Goal: Task Accomplishment & Management: Manage account settings

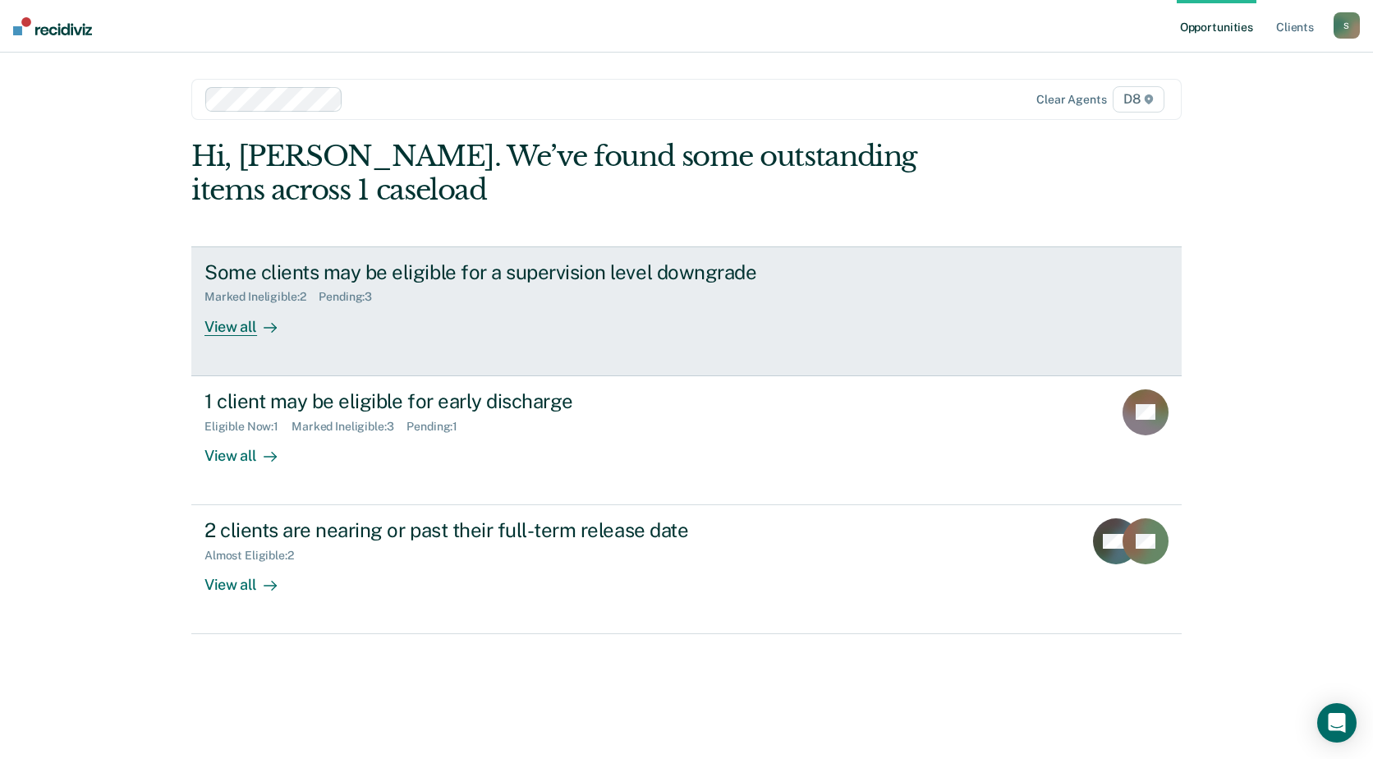
click at [237, 324] on div "View all" at bounding box center [251, 320] width 92 height 32
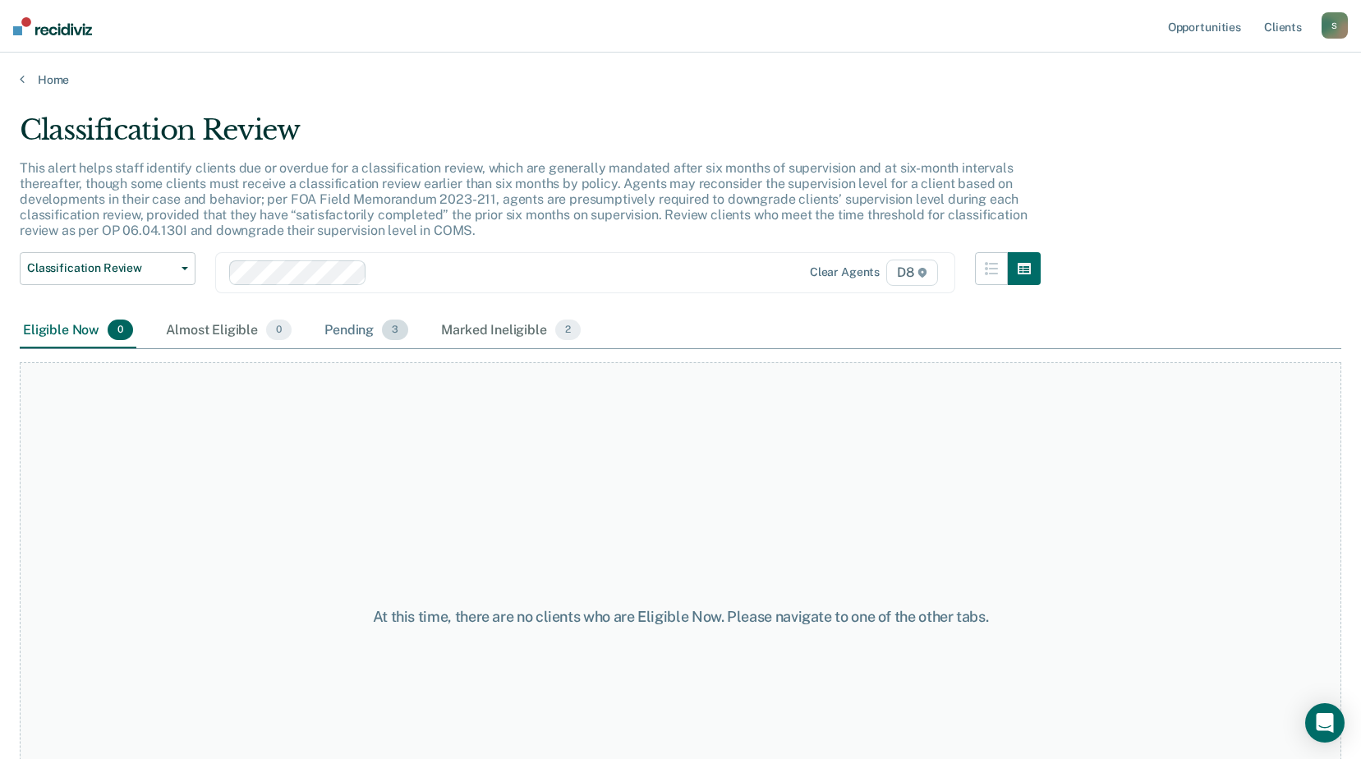
click at [356, 332] on div "Pending 3" at bounding box center [366, 331] width 90 height 36
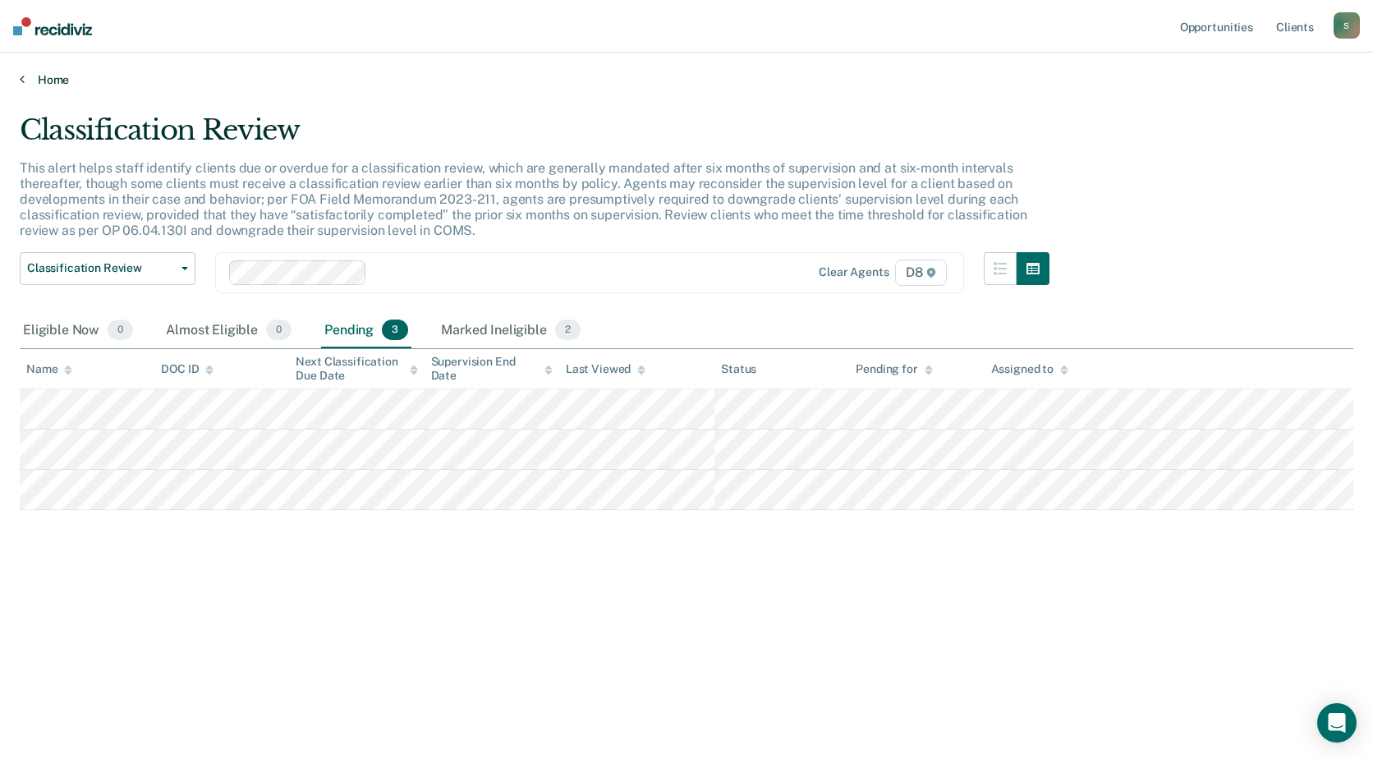
click at [28, 79] on link "Home" at bounding box center [687, 79] width 1334 height 15
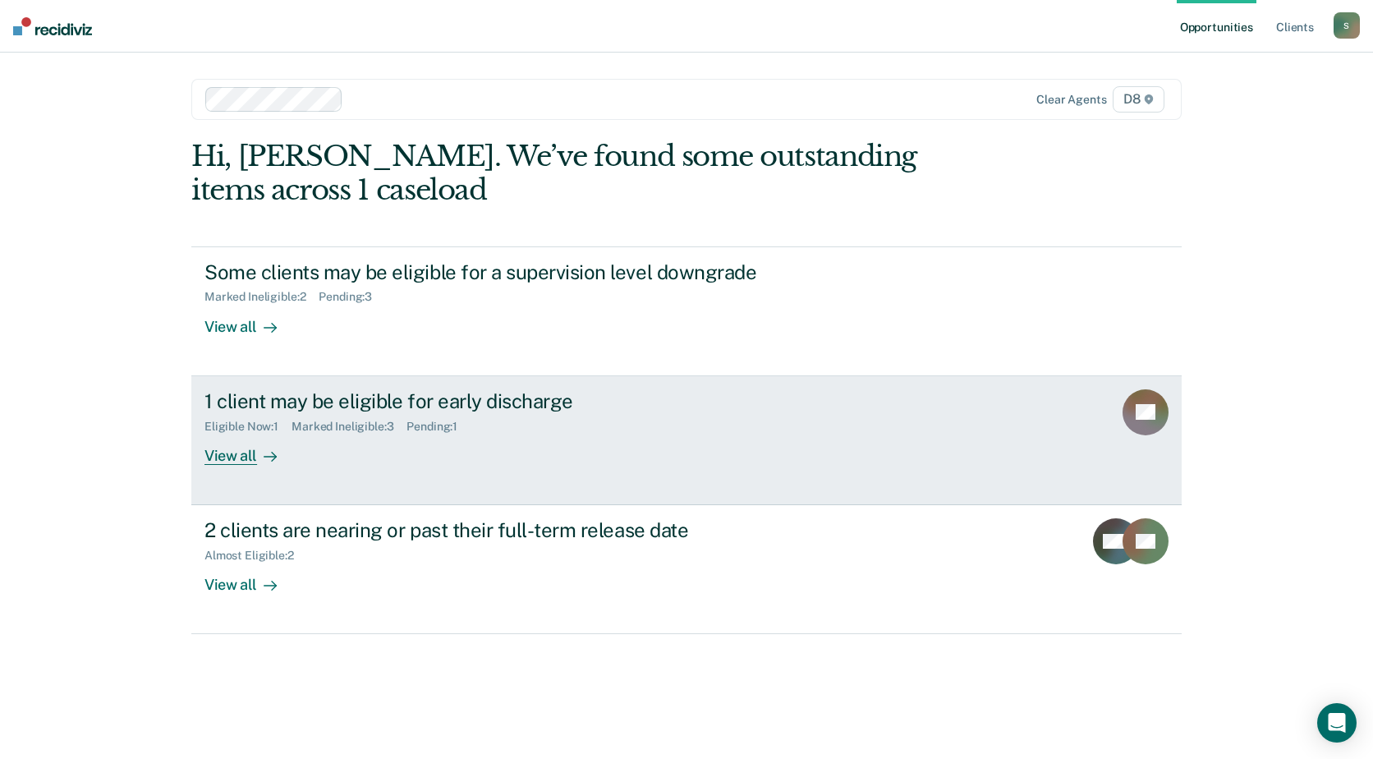
click at [234, 460] on div "View all" at bounding box center [251, 449] width 92 height 32
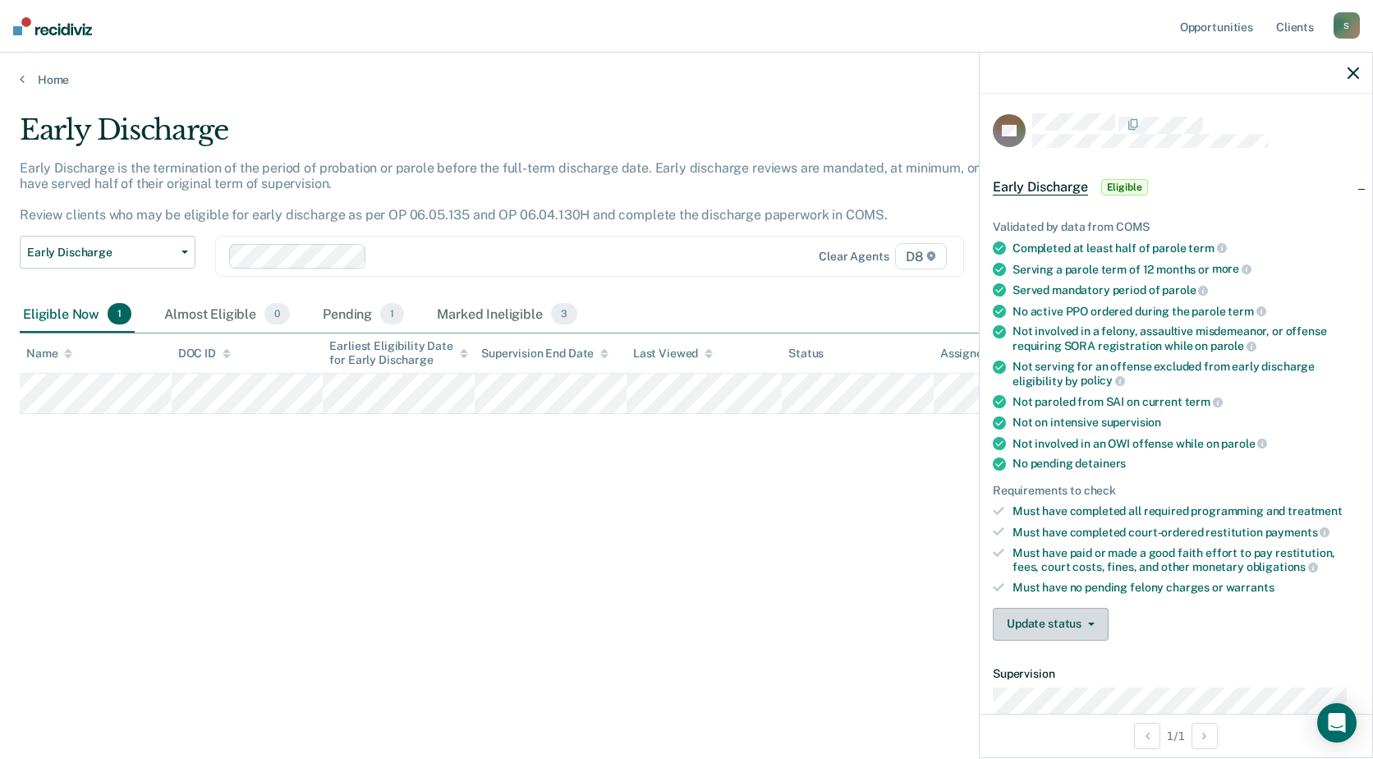
click at [1088, 623] on icon "button" at bounding box center [1091, 624] width 7 height 3
click at [1071, 688] on button "Mark Ineligible" at bounding box center [1072, 690] width 159 height 26
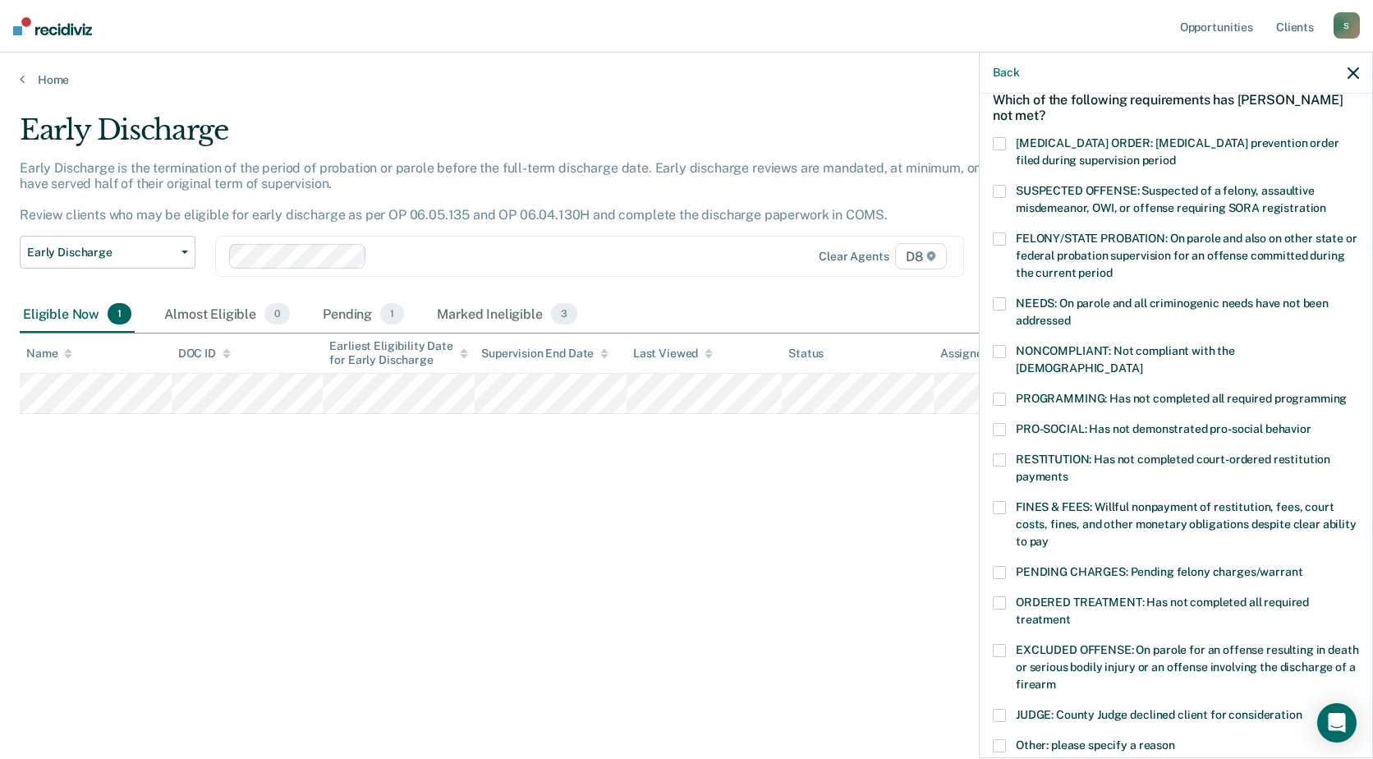
scroll to position [164, 0]
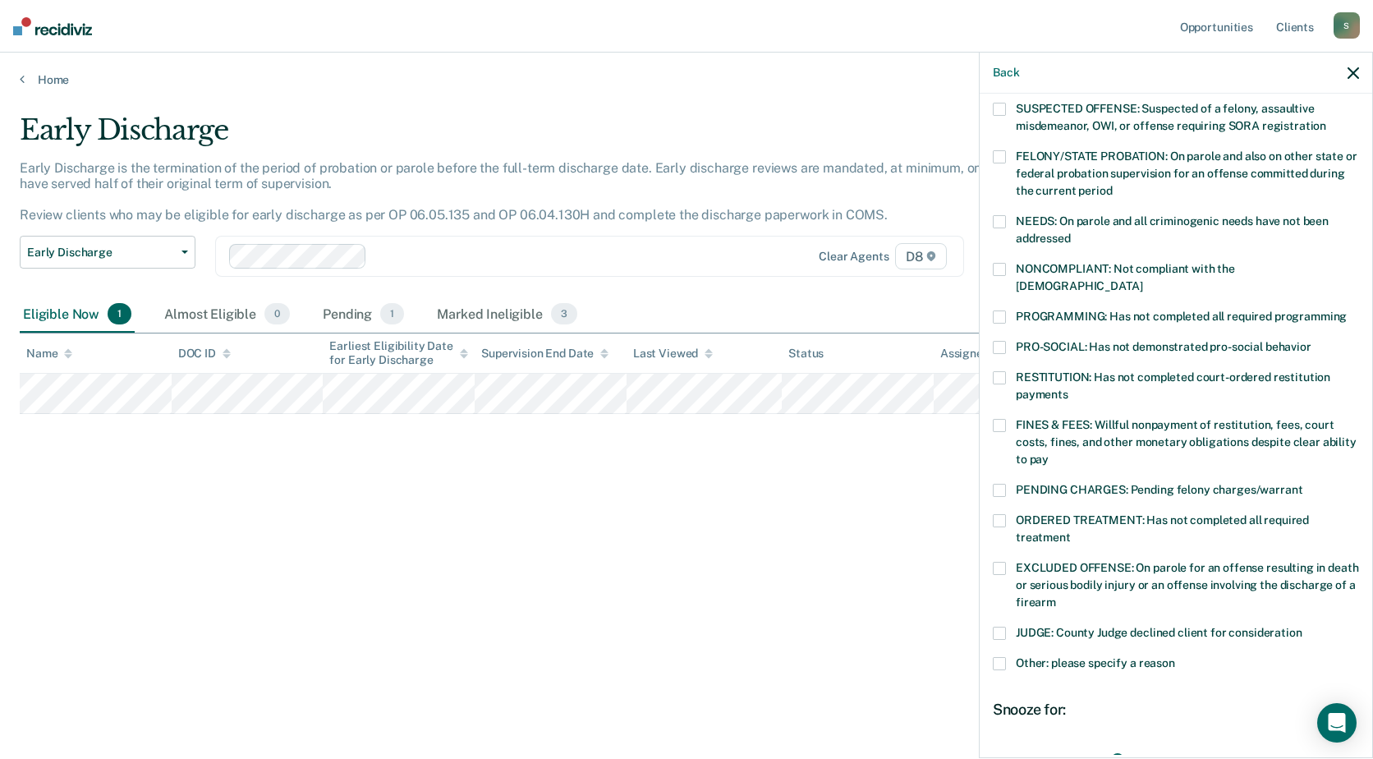
click at [1000, 484] on span at bounding box center [999, 490] width 13 height 13
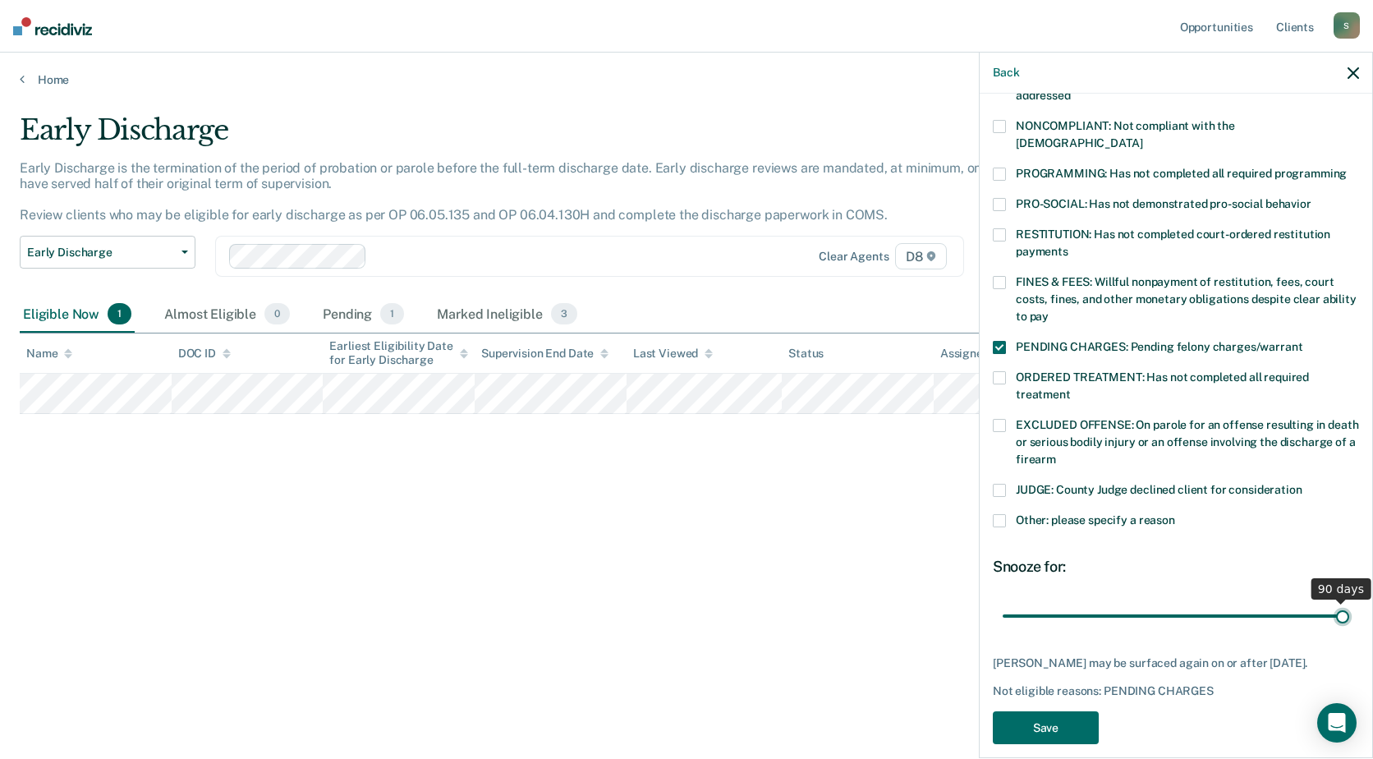
scroll to position [321, 0]
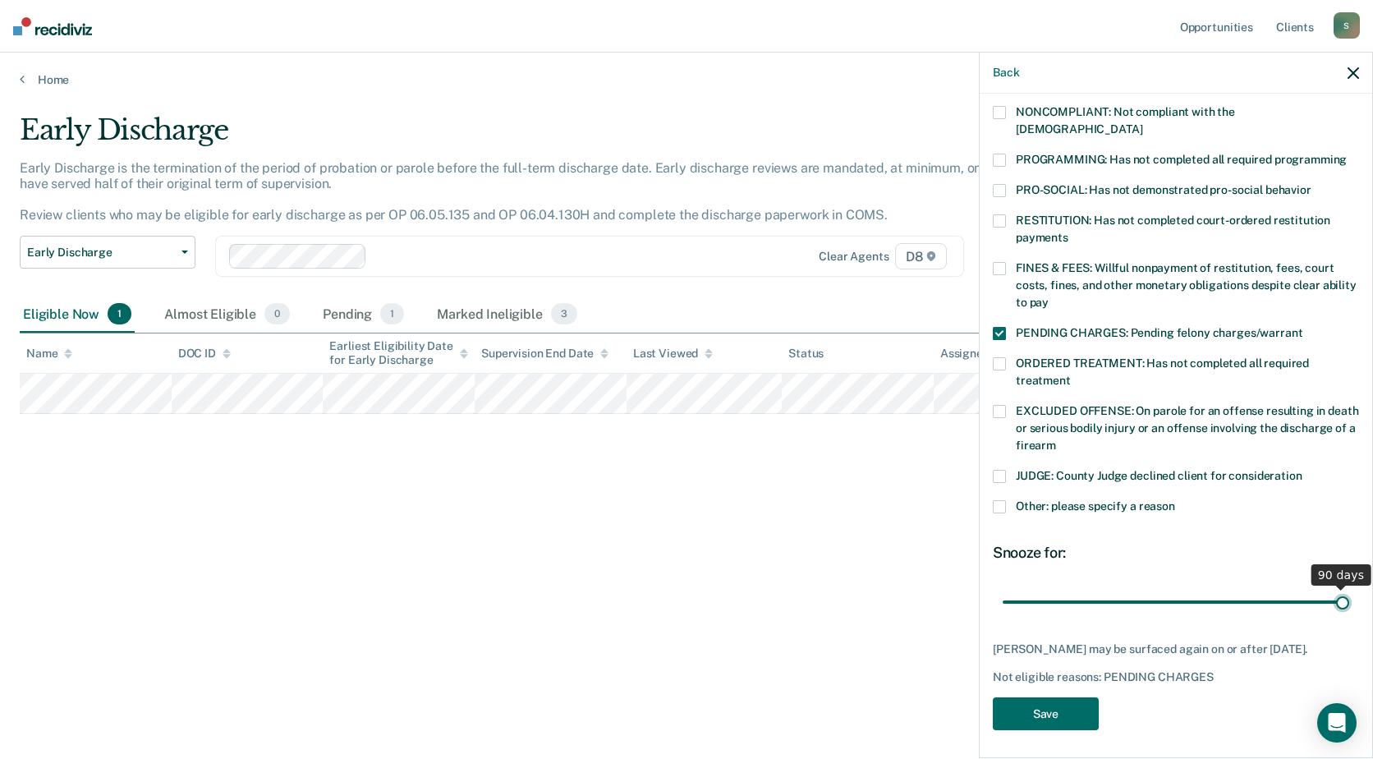
drag, startPoint x: 1113, startPoint y: 586, endPoint x: 1376, endPoint y: 580, distance: 262.9
type input "90"
click at [1349, 587] on input "range" at bounding box center [1176, 601] width 347 height 29
click at [1049, 713] on button "Save" at bounding box center [1046, 714] width 106 height 34
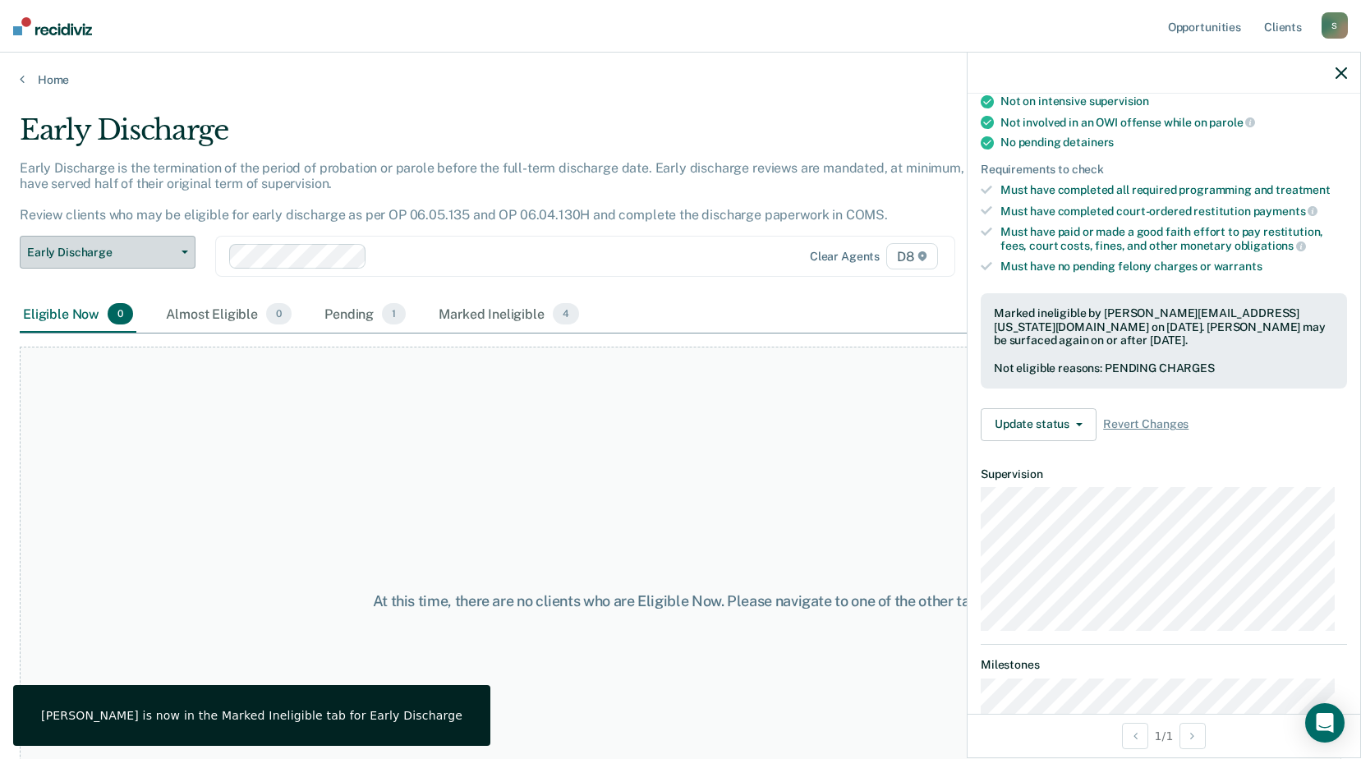
click at [186, 253] on icon "button" at bounding box center [185, 251] width 7 height 3
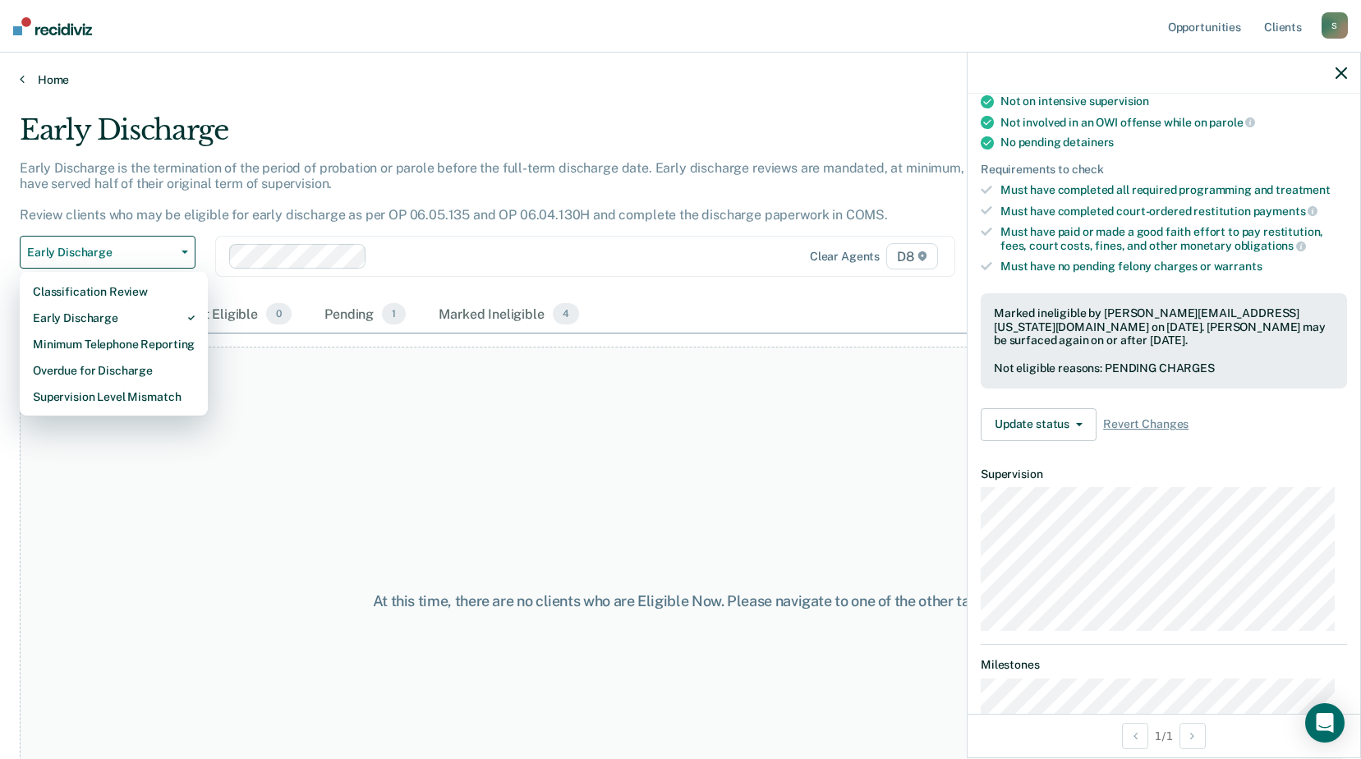
click at [26, 80] on link "Home" at bounding box center [680, 79] width 1321 height 15
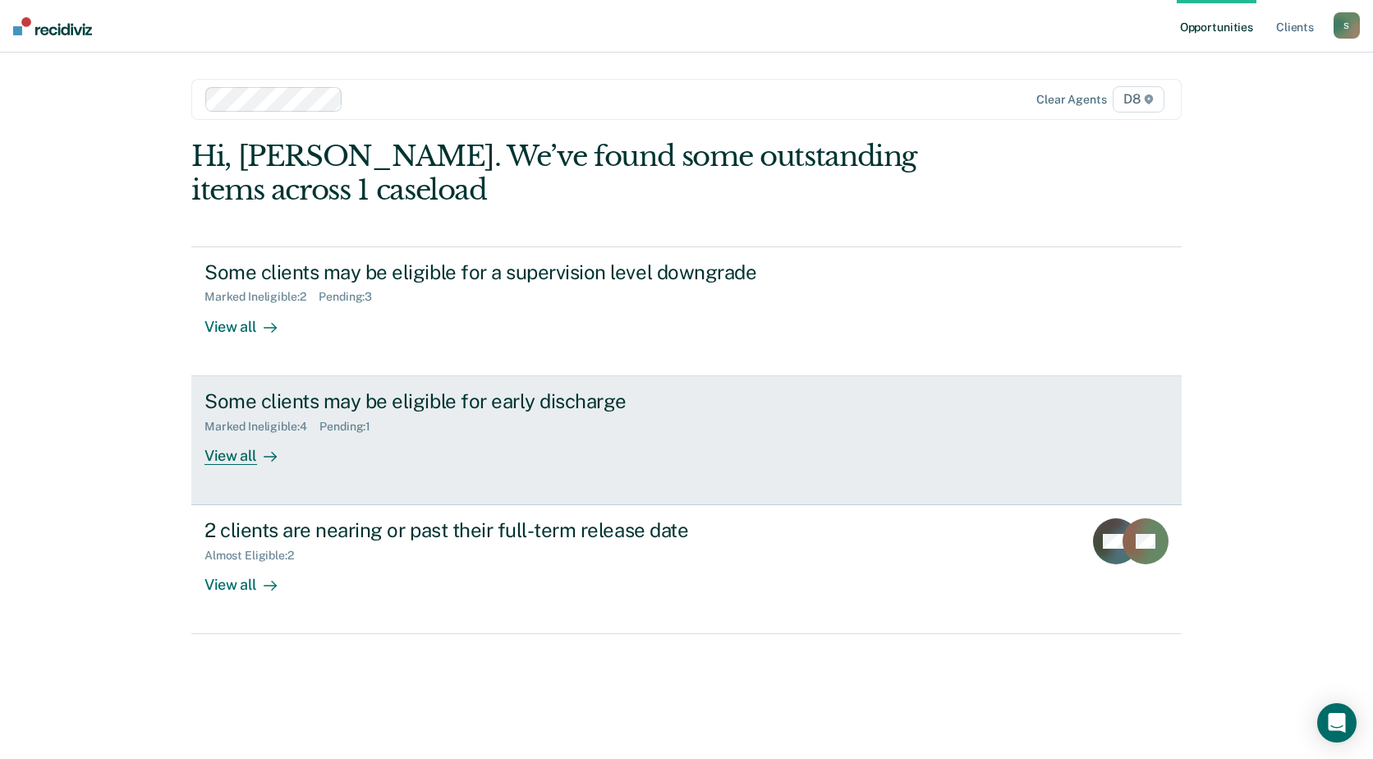
click at [238, 458] on div "View all" at bounding box center [251, 449] width 92 height 32
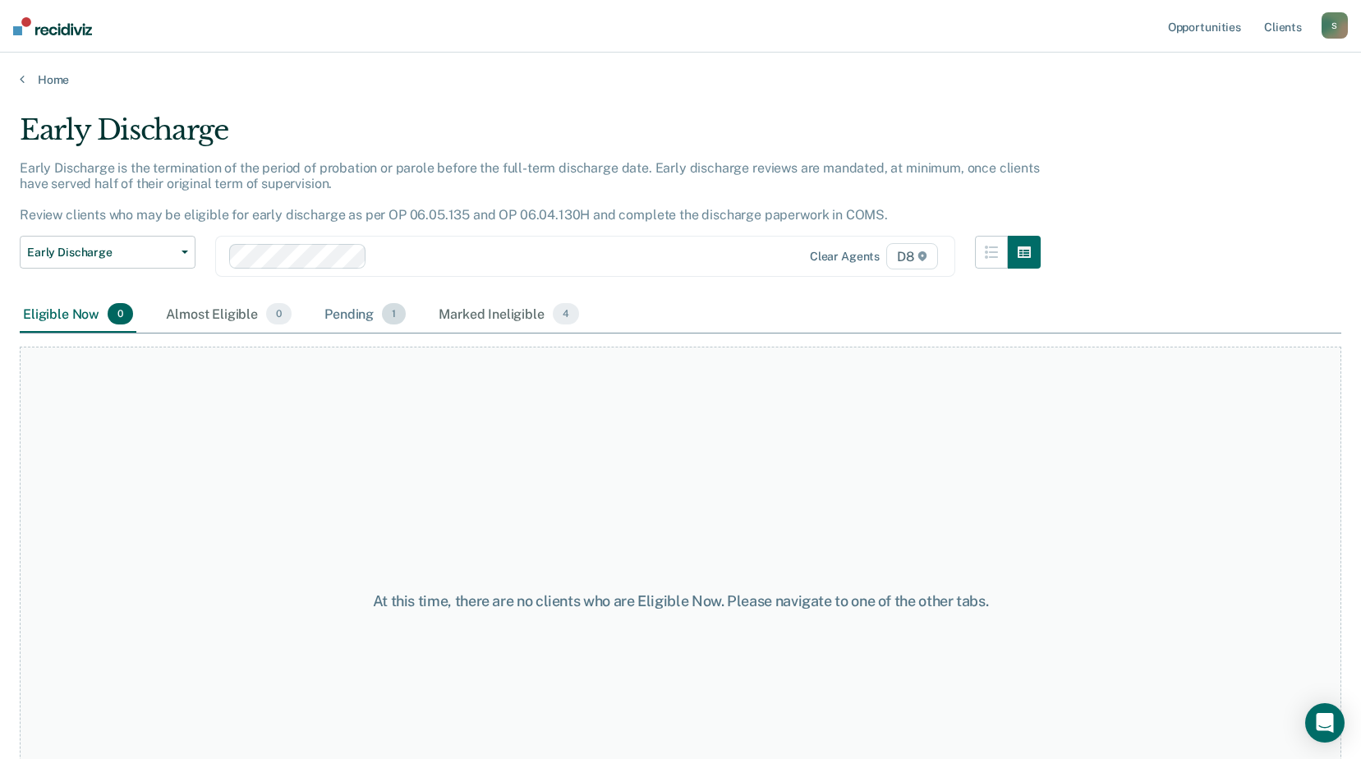
click at [353, 318] on div "Pending 1" at bounding box center [365, 314] width 88 height 36
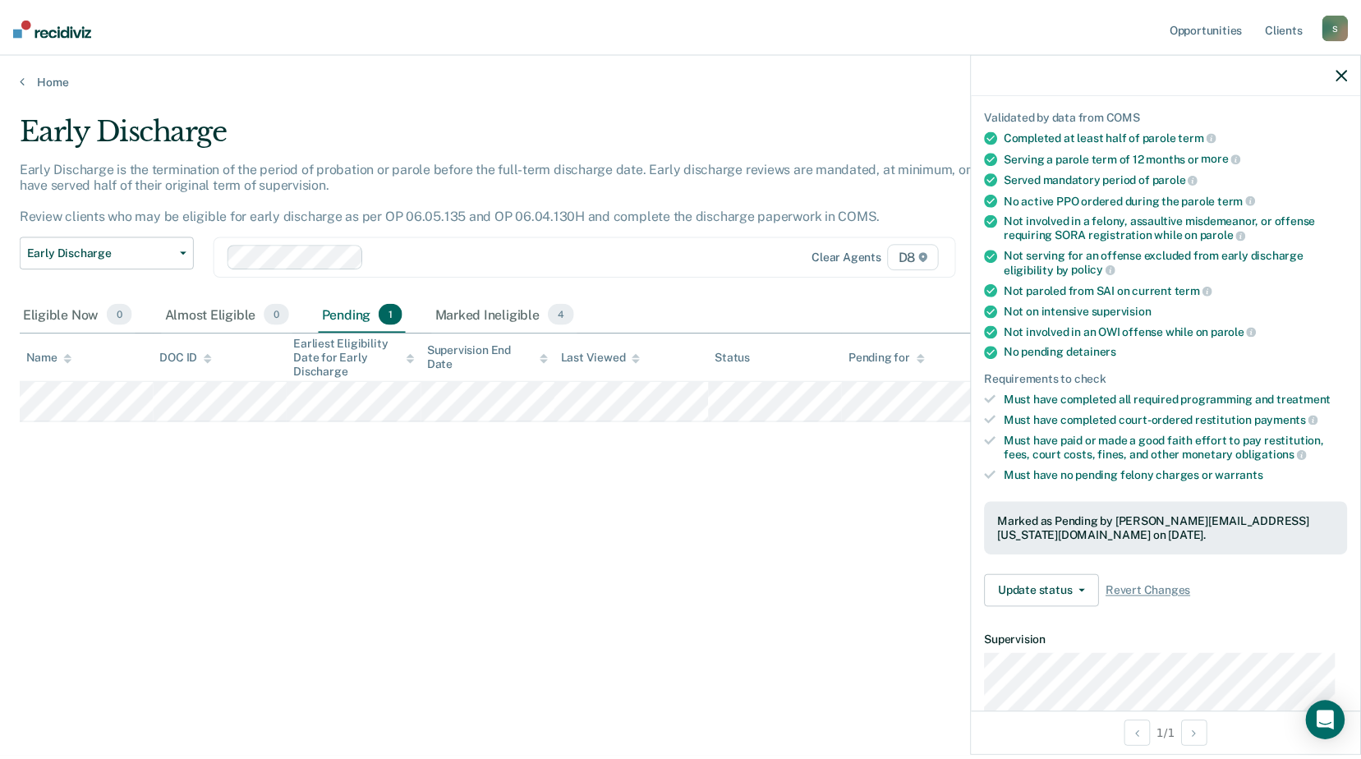
scroll to position [164, 0]
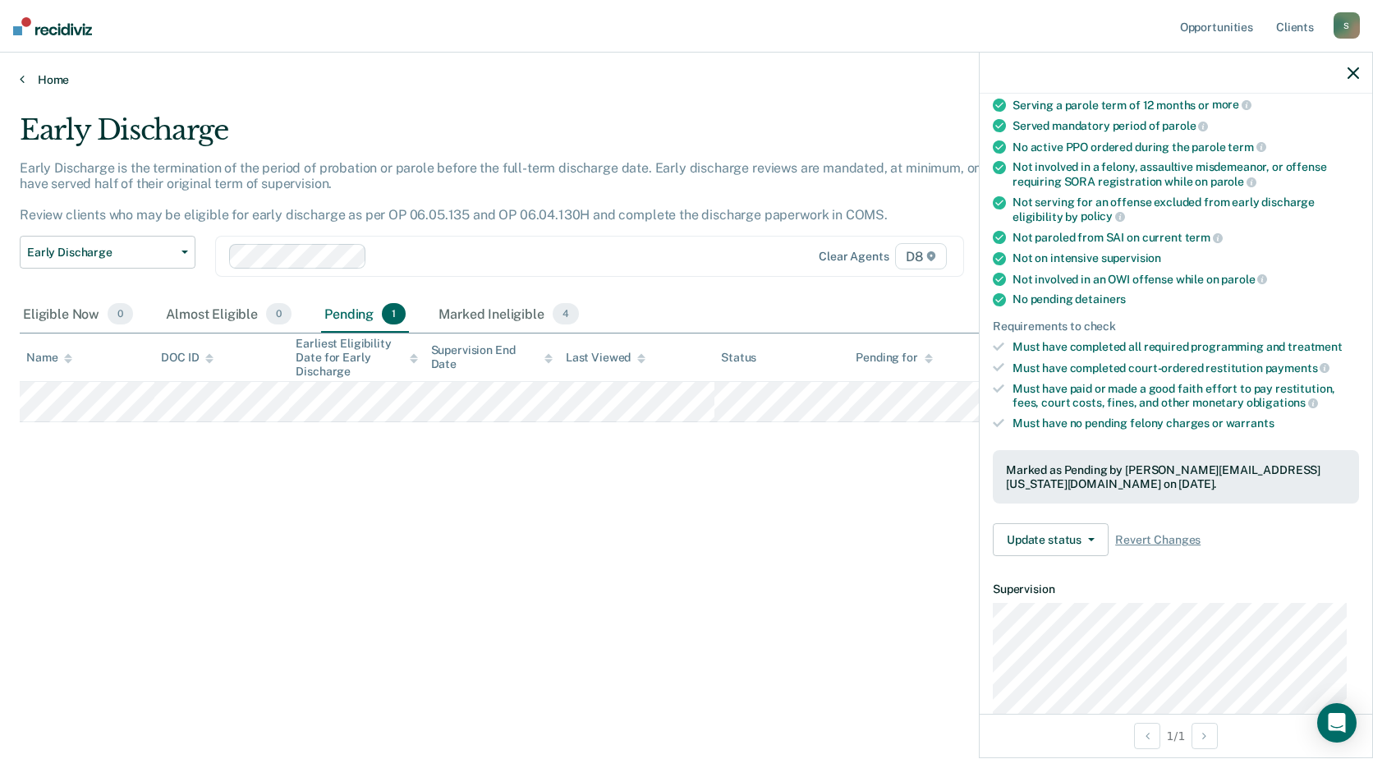
click at [33, 76] on link "Home" at bounding box center [687, 79] width 1334 height 15
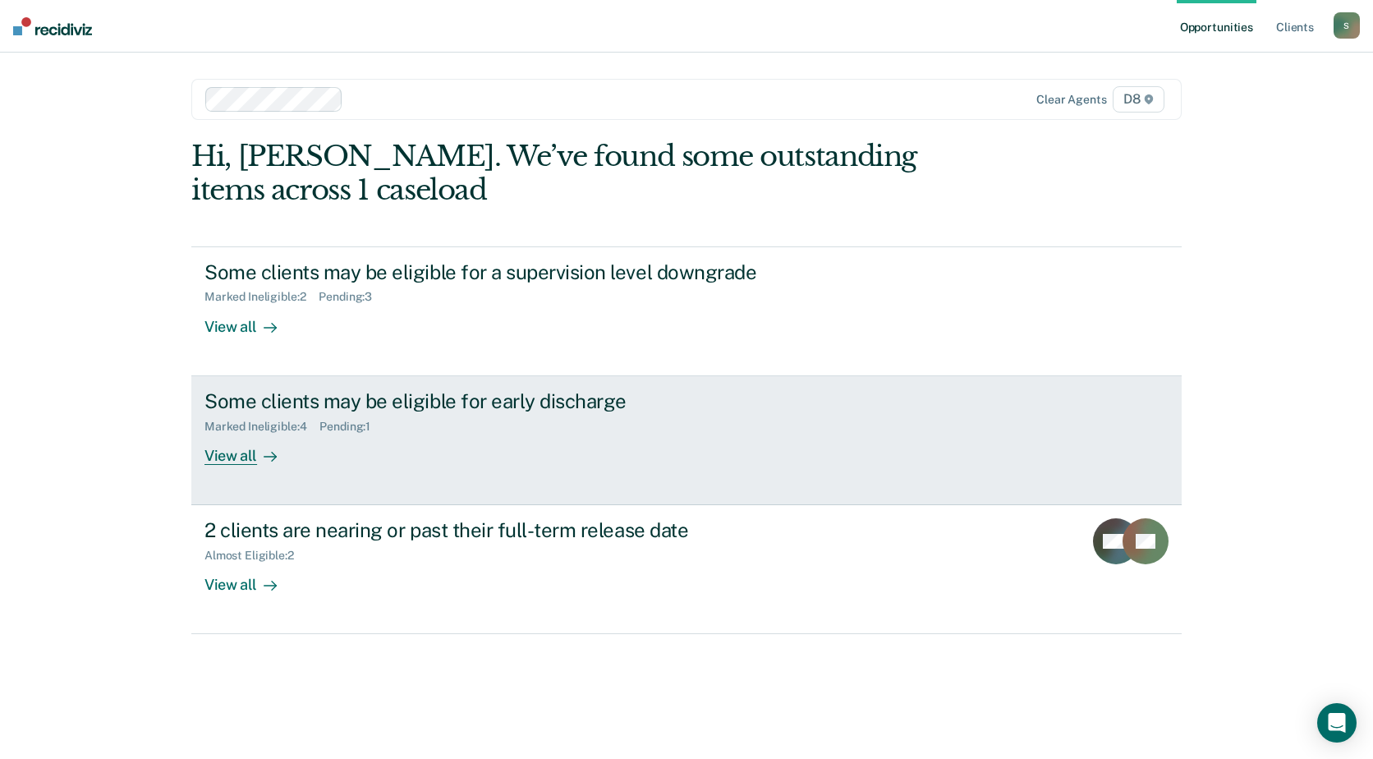
click at [220, 458] on div "View all" at bounding box center [251, 449] width 92 height 32
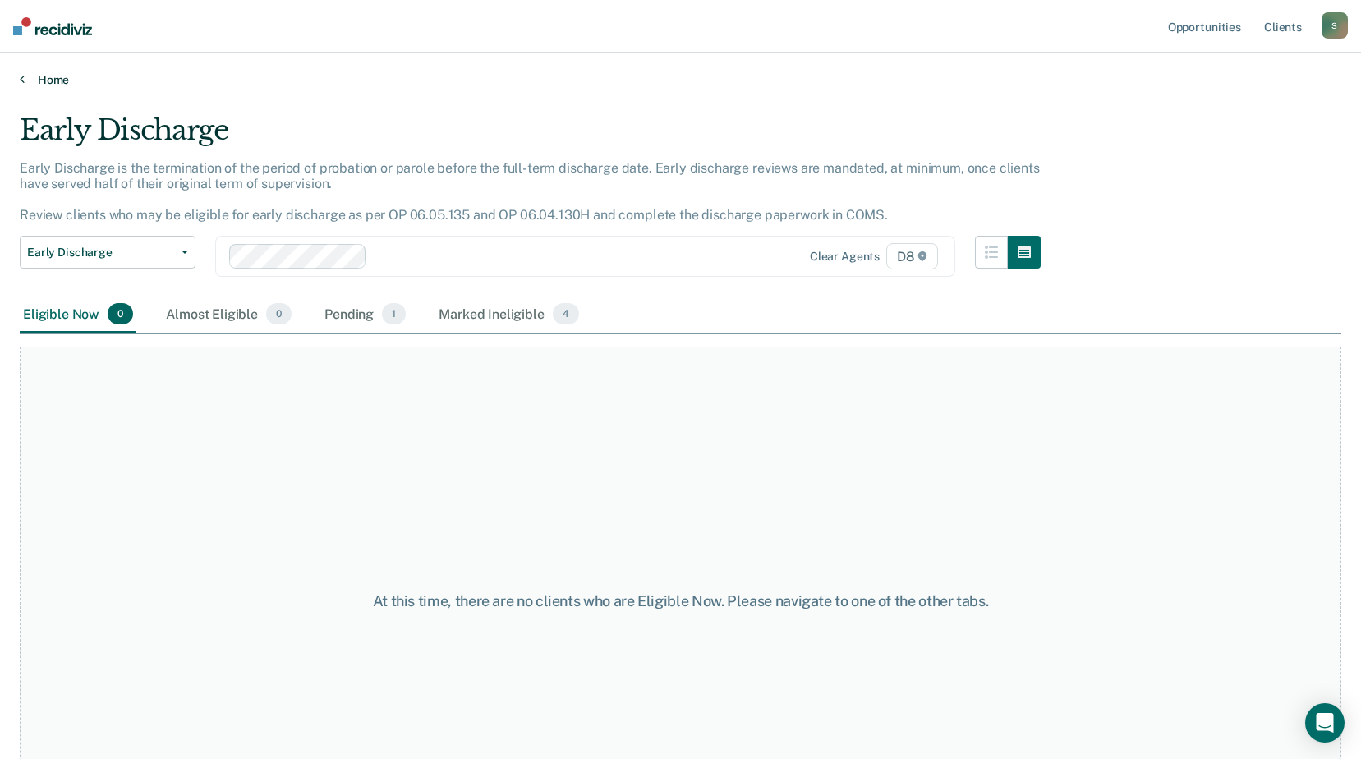
click at [30, 76] on link "Home" at bounding box center [680, 79] width 1321 height 15
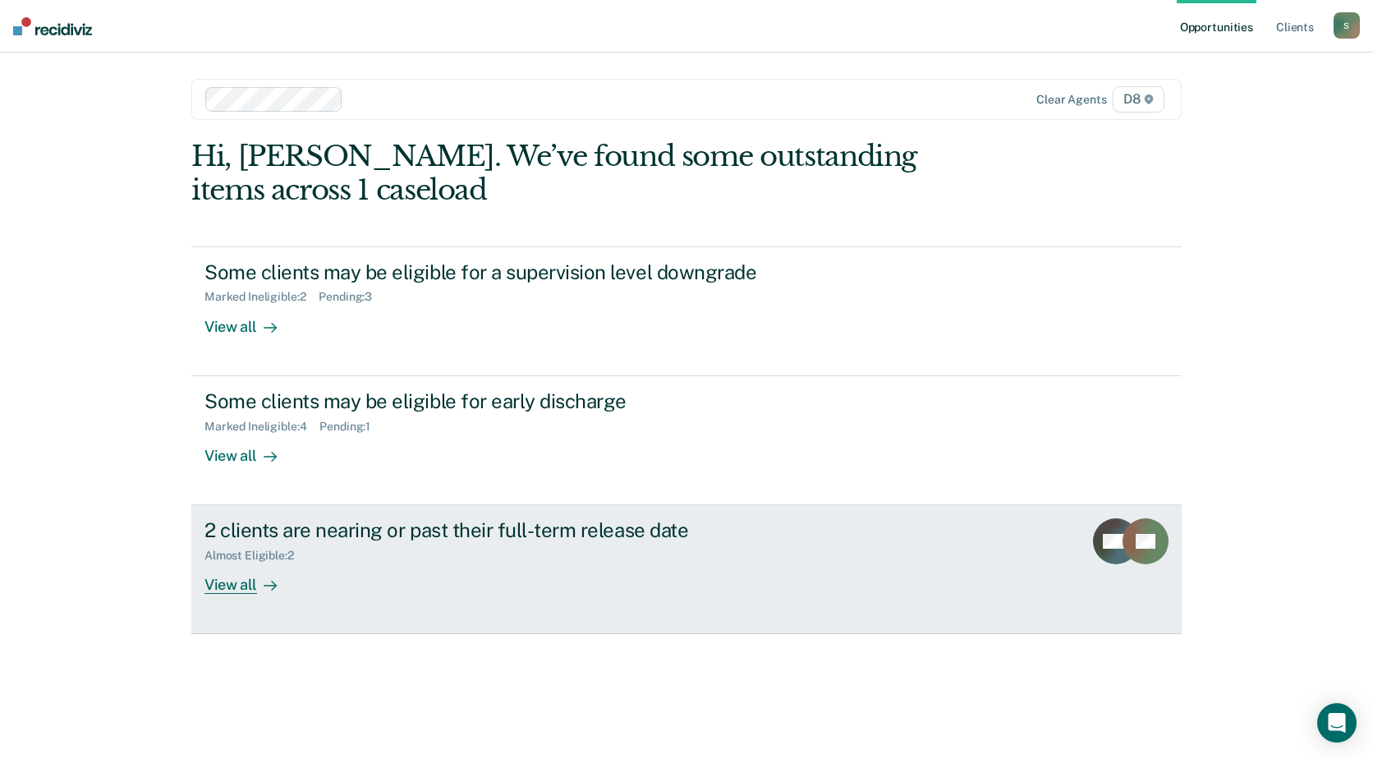
click at [240, 591] on div "View all" at bounding box center [251, 579] width 92 height 32
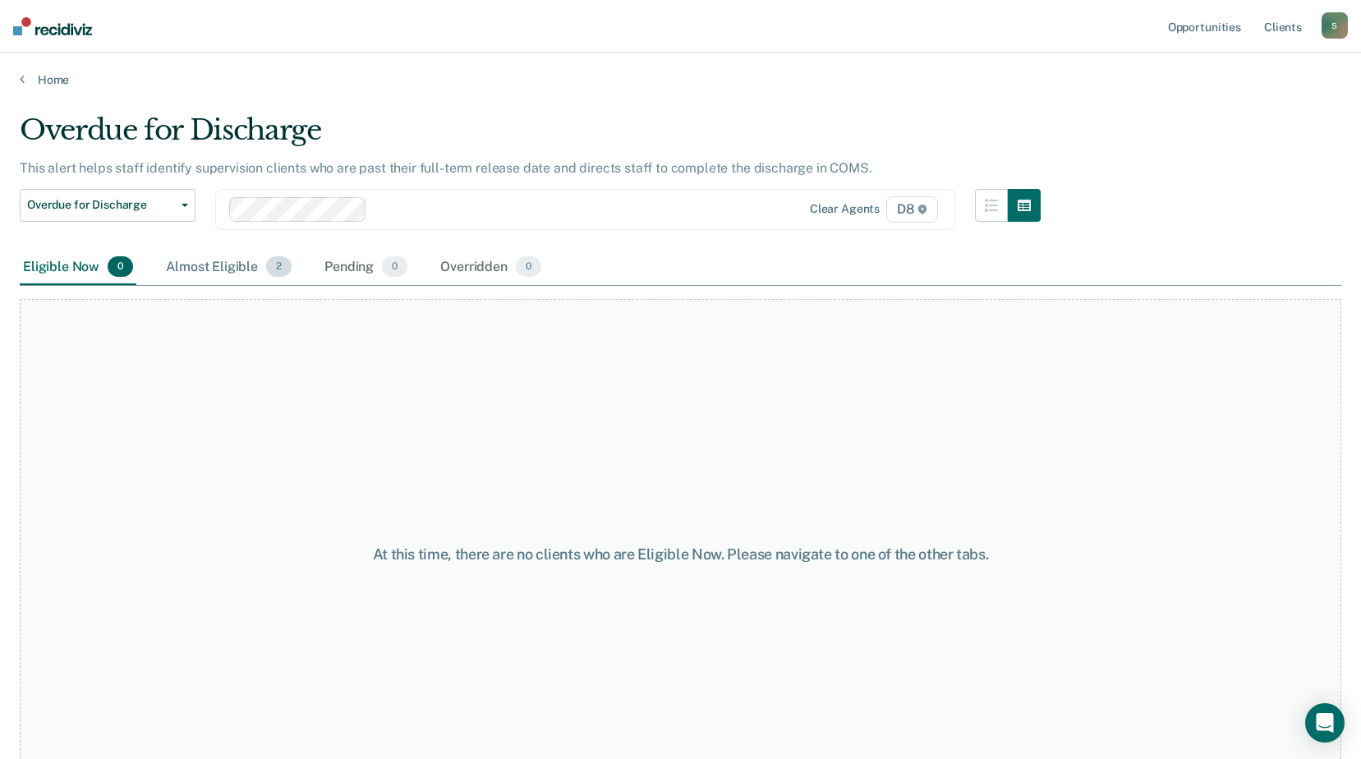
click at [195, 263] on div "Almost Eligible 2" at bounding box center [229, 268] width 132 height 36
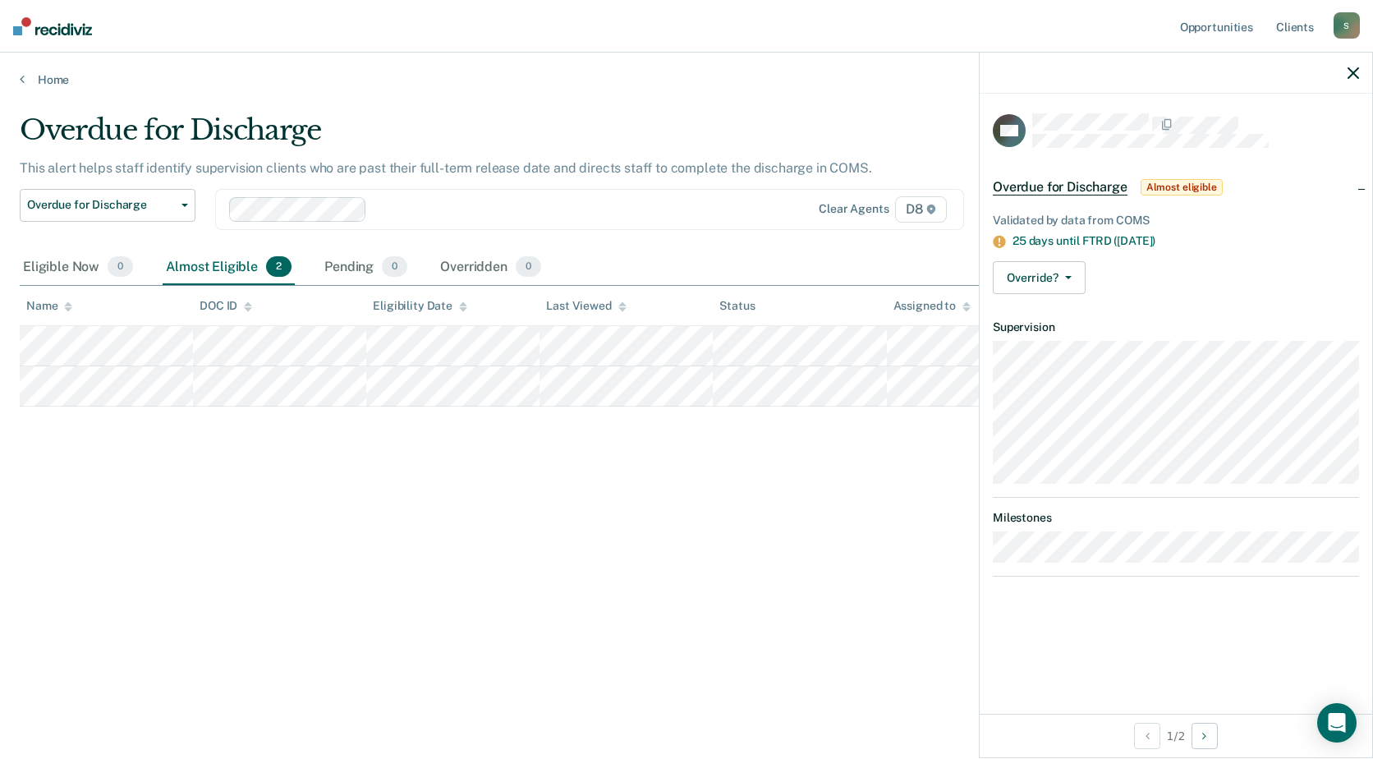
click at [813, 416] on div "Overdue for Discharge This alert helps staff identify supervision clients who a…" at bounding box center [687, 374] width 1334 height 522
click at [1068, 277] on icon "button" at bounding box center [1068, 277] width 7 height 3
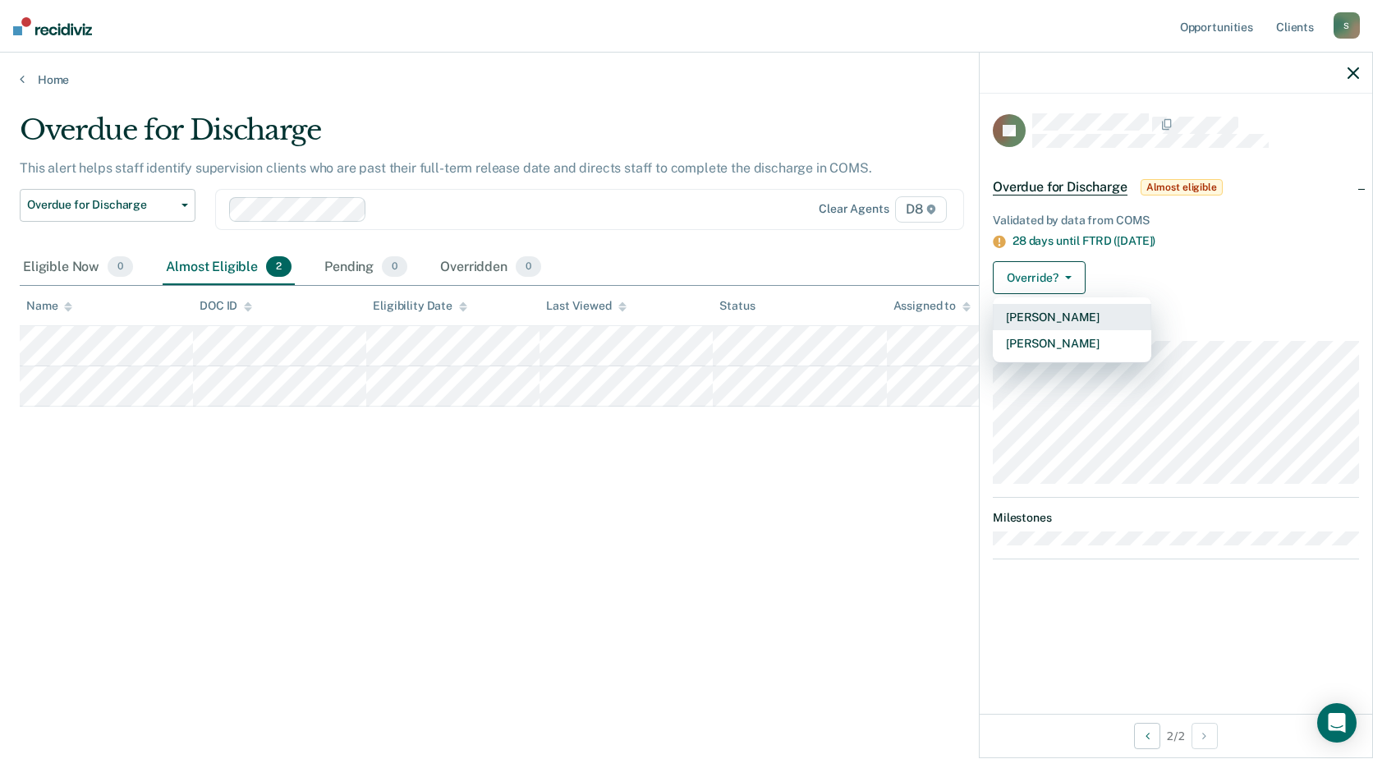
click at [1071, 319] on button "[PERSON_NAME]" at bounding box center [1072, 317] width 159 height 26
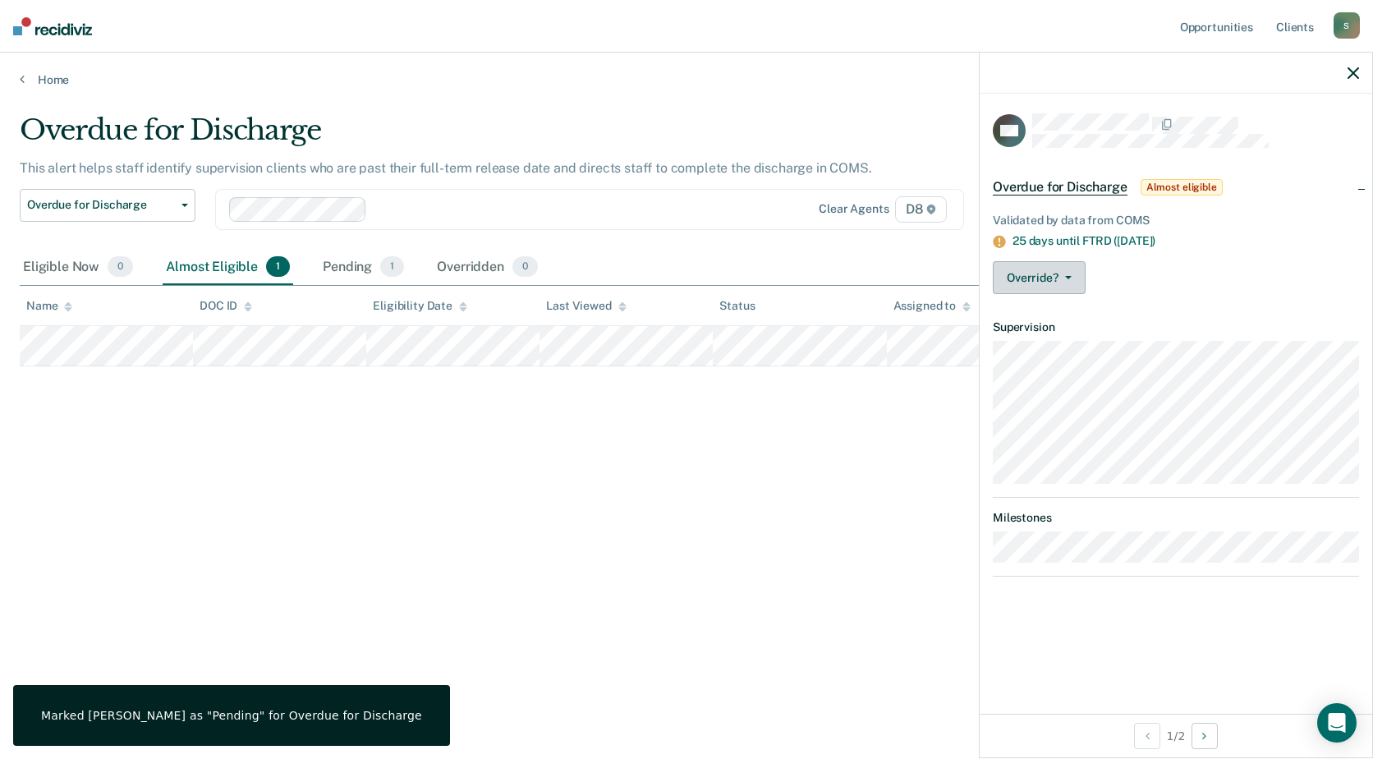
click at [1073, 277] on button "Override?" at bounding box center [1039, 277] width 93 height 33
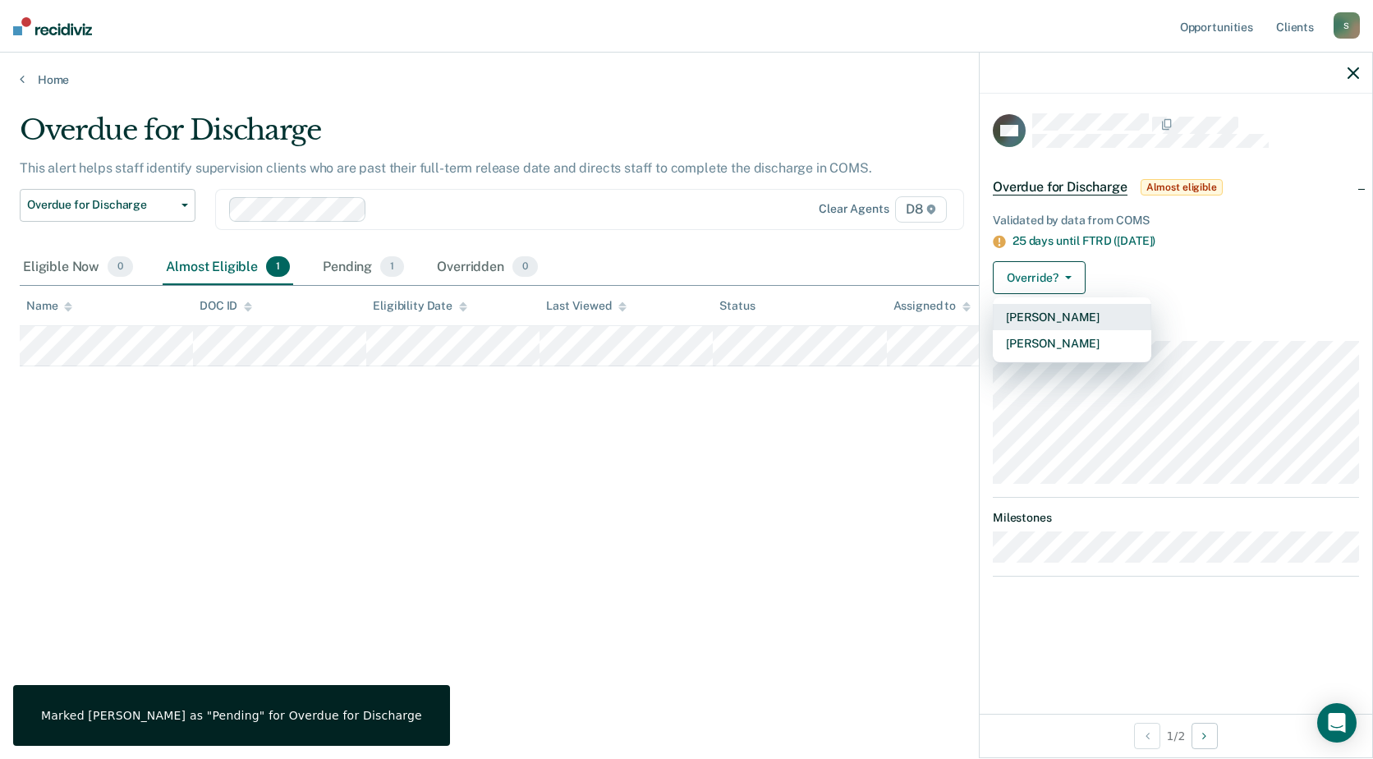
click at [1062, 318] on button "[PERSON_NAME]" at bounding box center [1072, 317] width 159 height 26
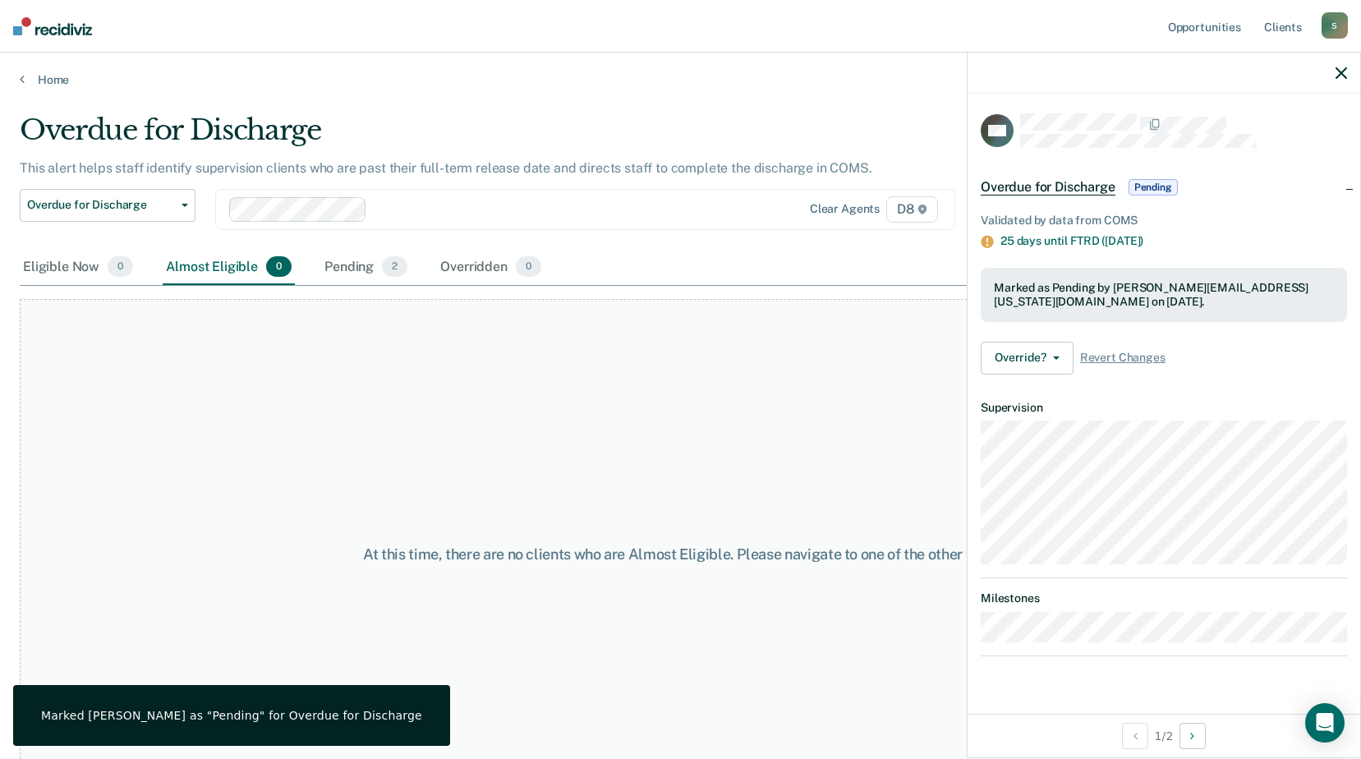
click at [1340, 71] on icon "button" at bounding box center [1340, 72] width 11 height 11
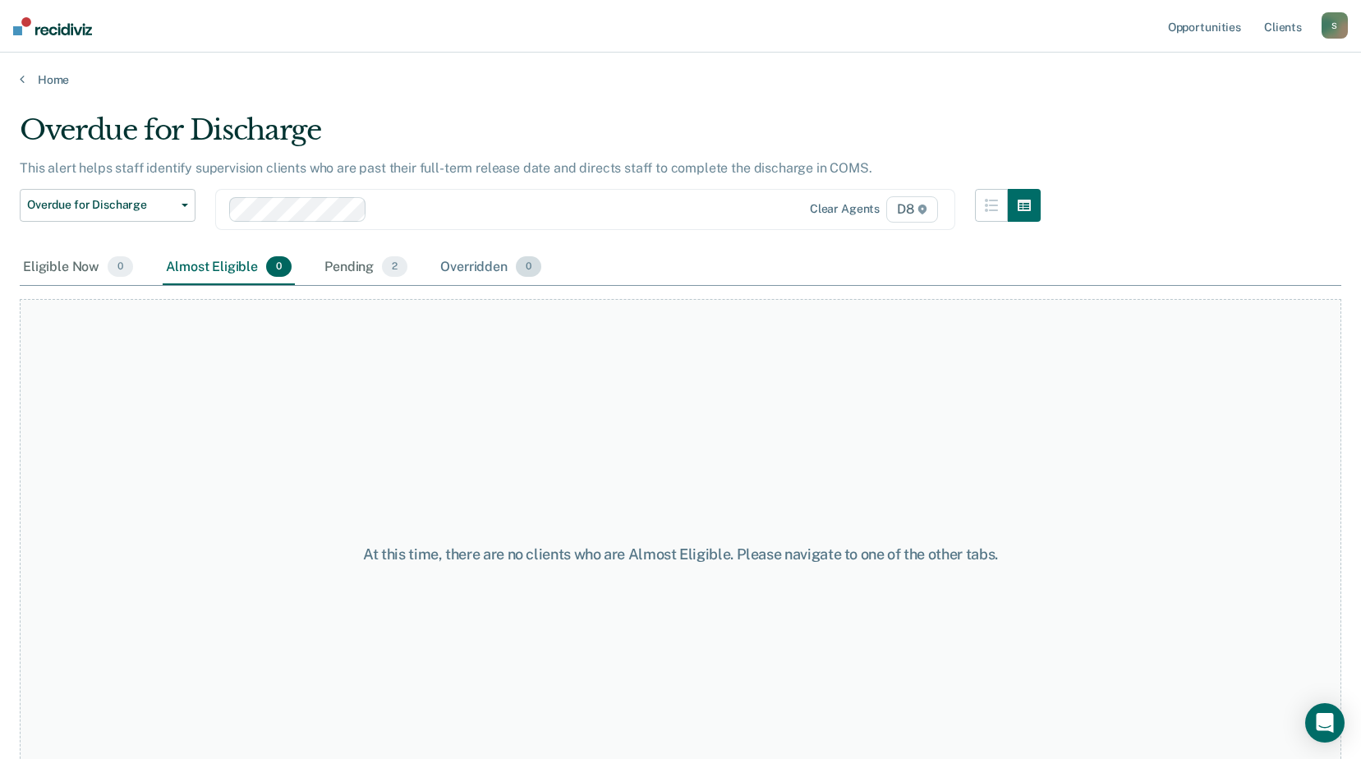
click at [471, 267] on div "Overridden 0" at bounding box center [491, 268] width 108 height 36
click at [30, 79] on link "Home" at bounding box center [680, 79] width 1321 height 15
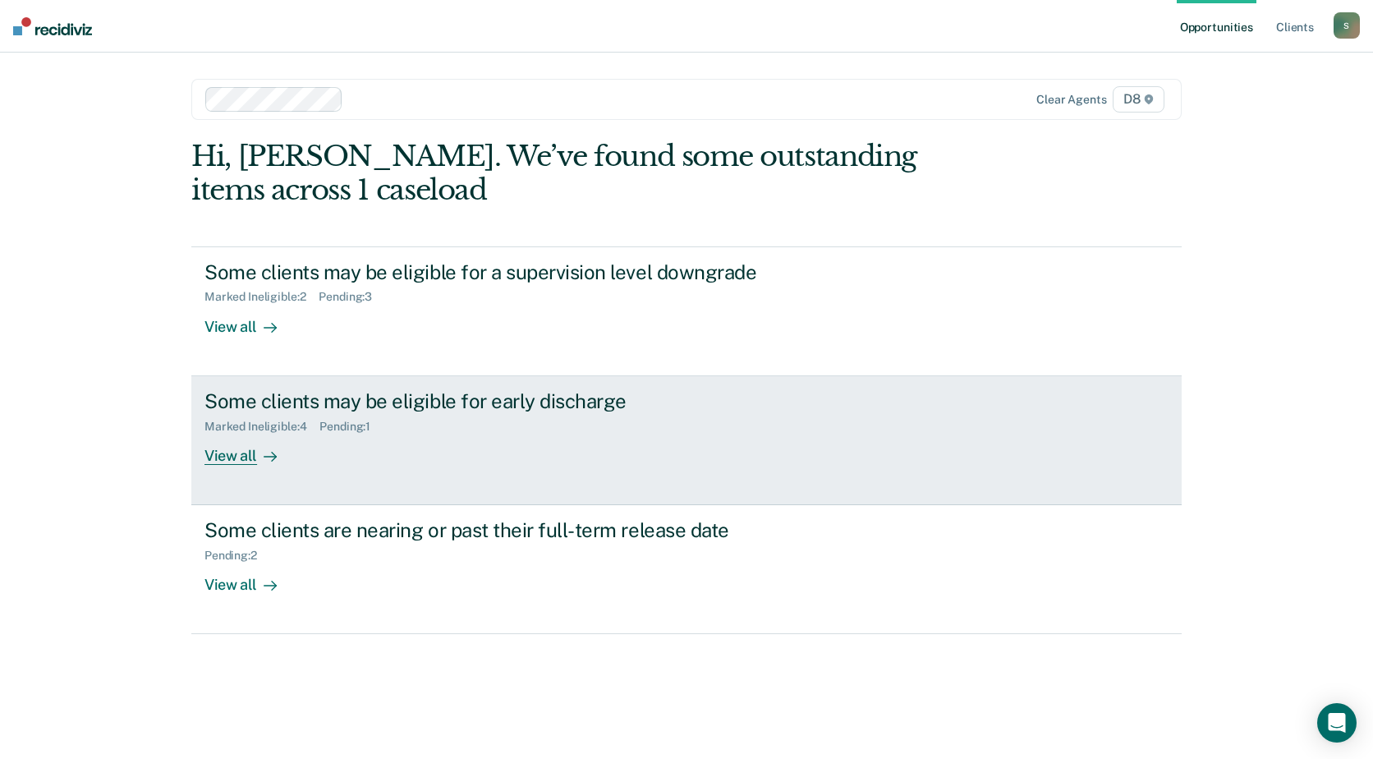
click at [238, 457] on div "View all" at bounding box center [251, 449] width 92 height 32
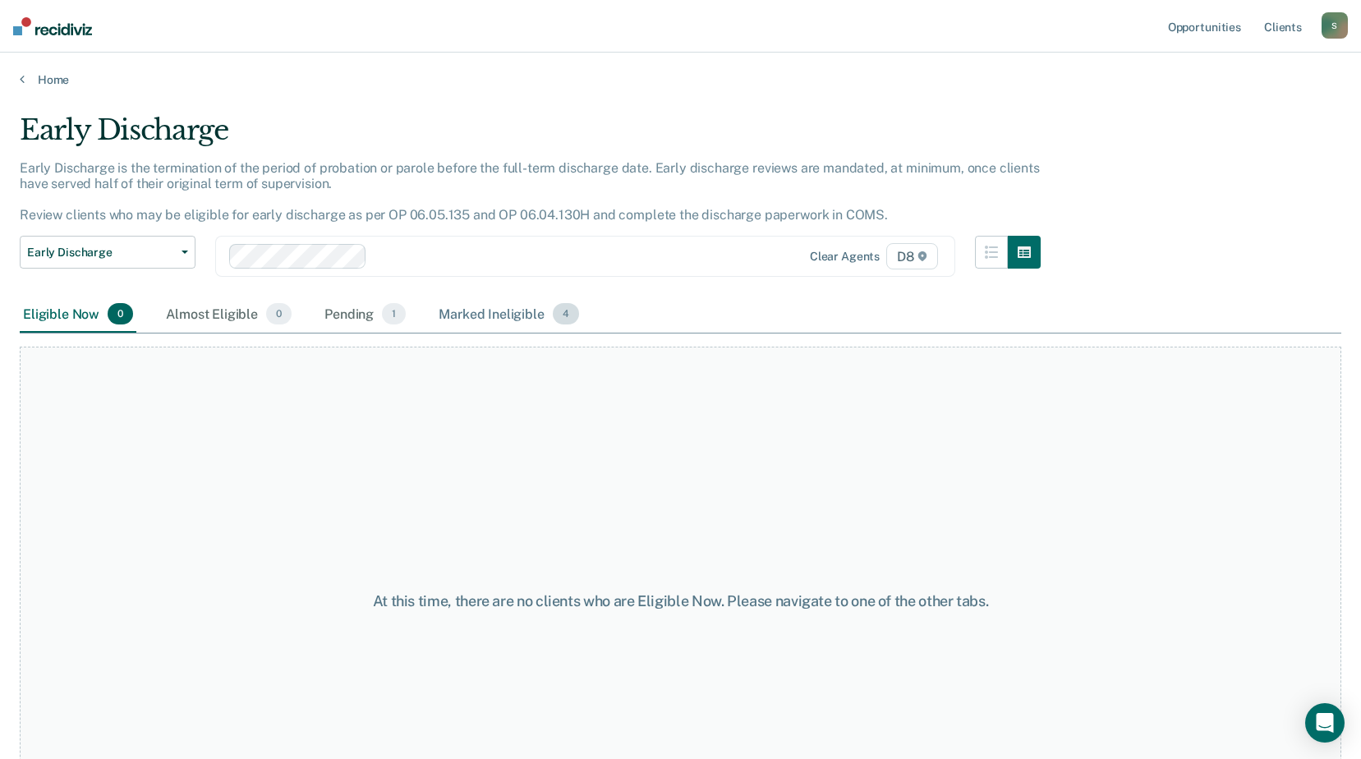
click at [466, 316] on div "Marked Ineligible 4" at bounding box center [508, 314] width 147 height 36
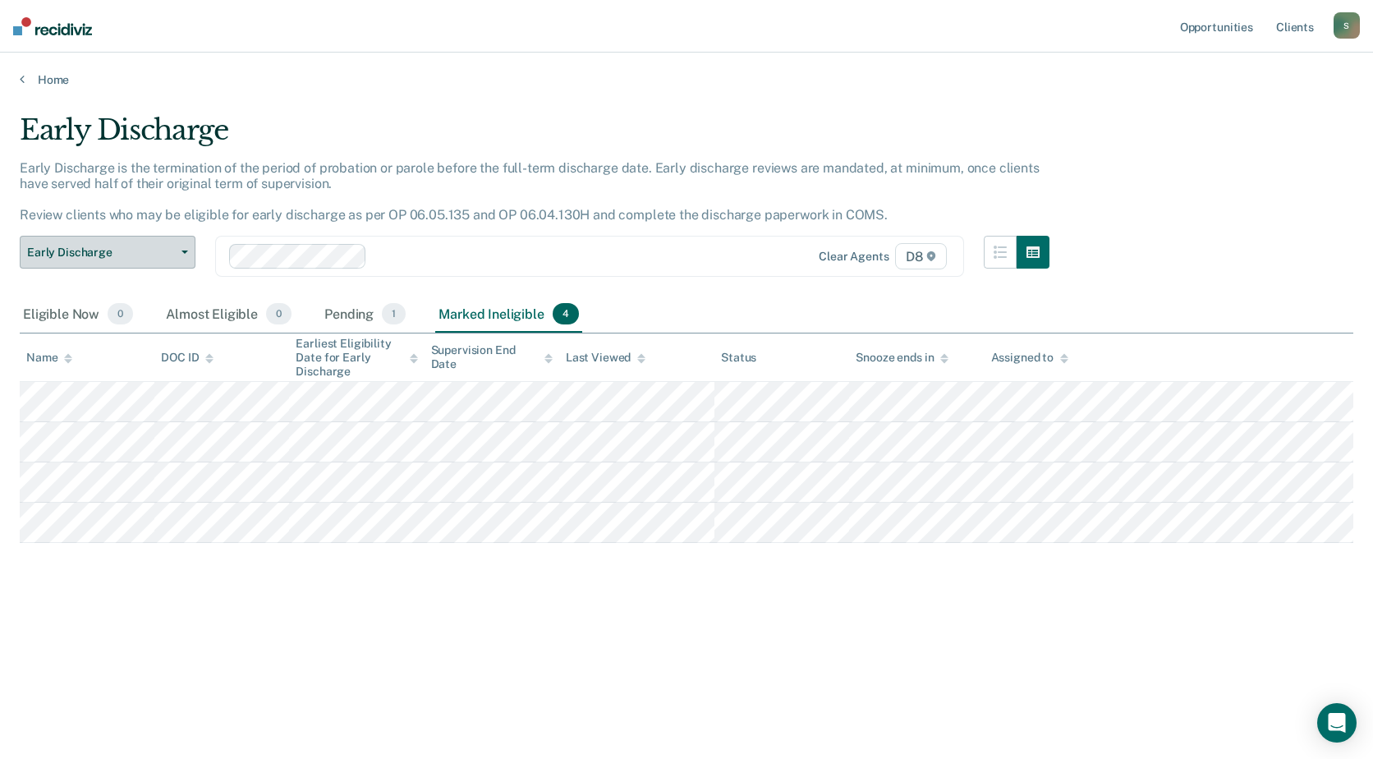
click at [187, 250] on button "Early Discharge" at bounding box center [108, 252] width 176 height 33
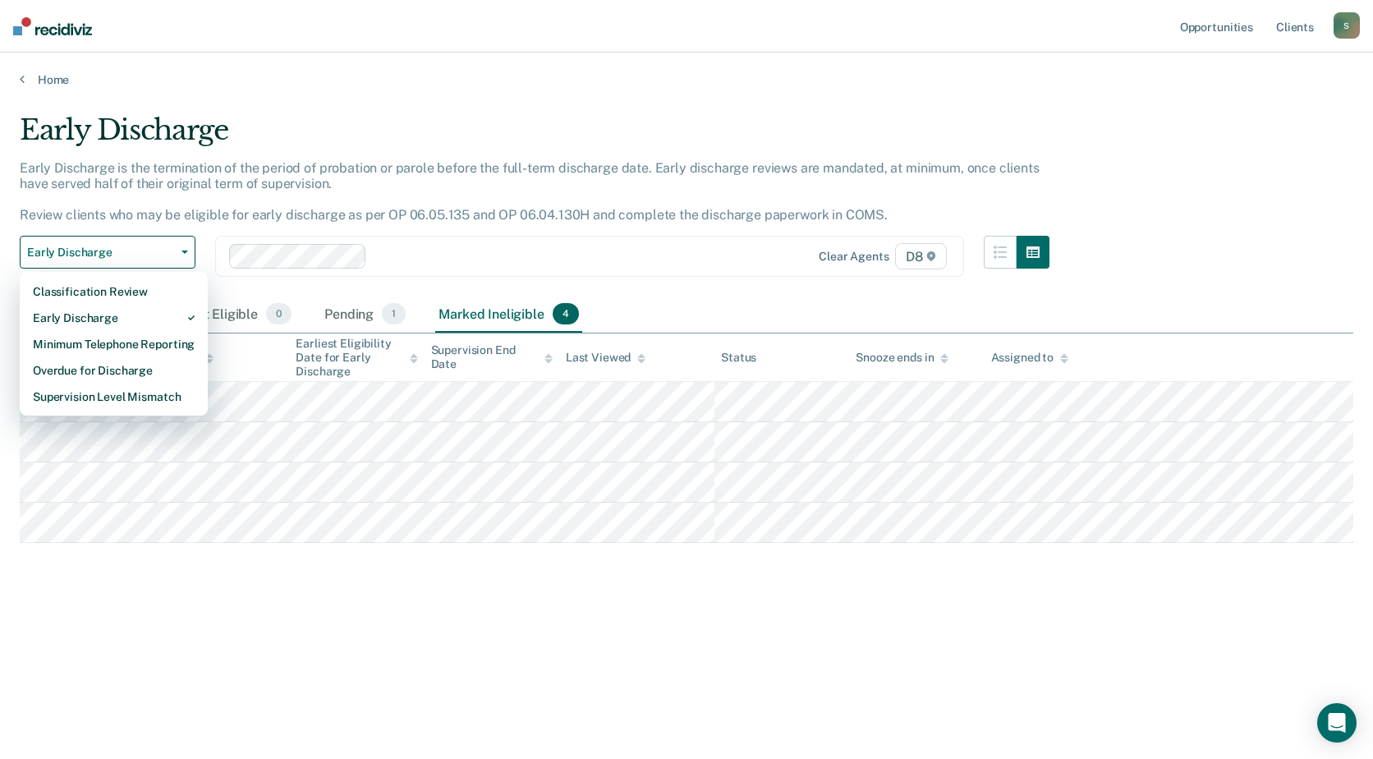
click at [447, 91] on main "Early Discharge Early Discharge is the termination of the period of probation o…" at bounding box center [686, 420] width 1373 height 667
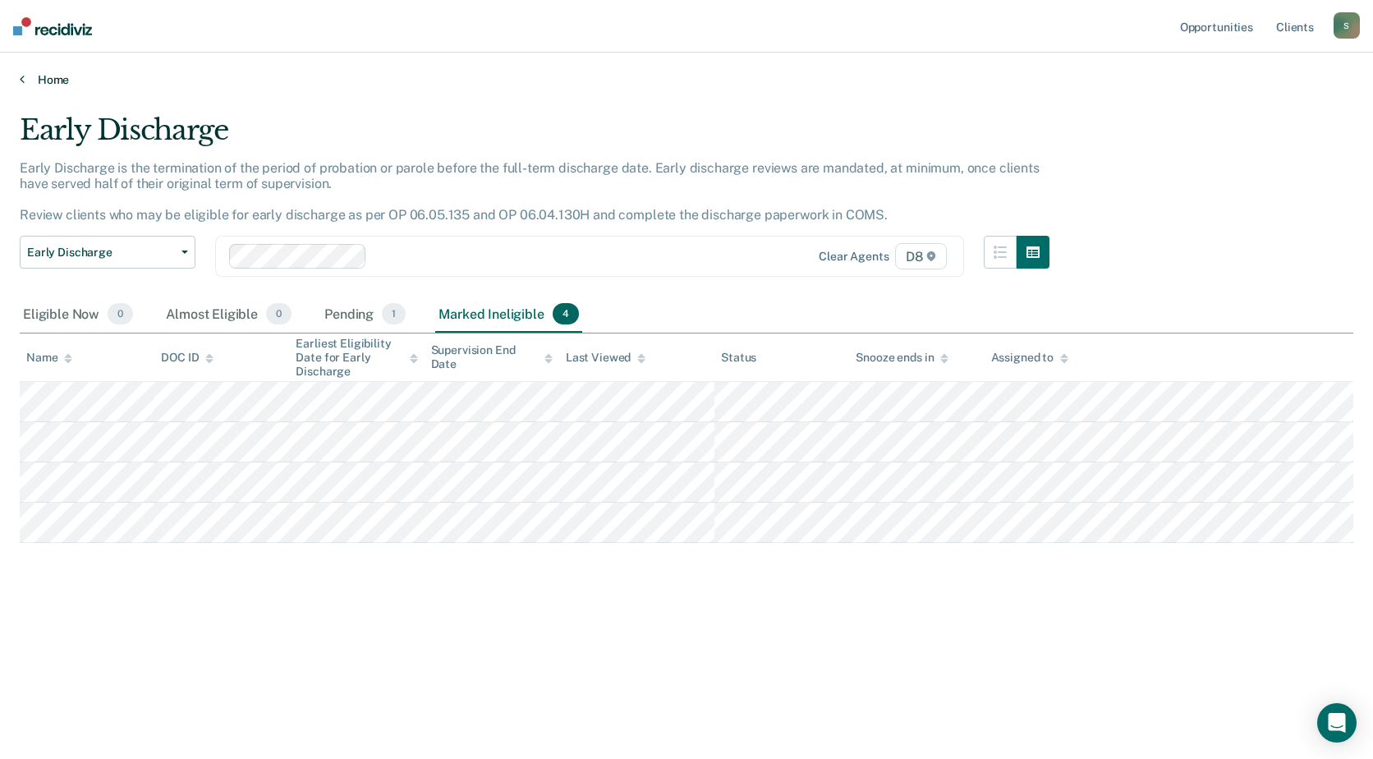
click at [29, 76] on link "Home" at bounding box center [687, 79] width 1334 height 15
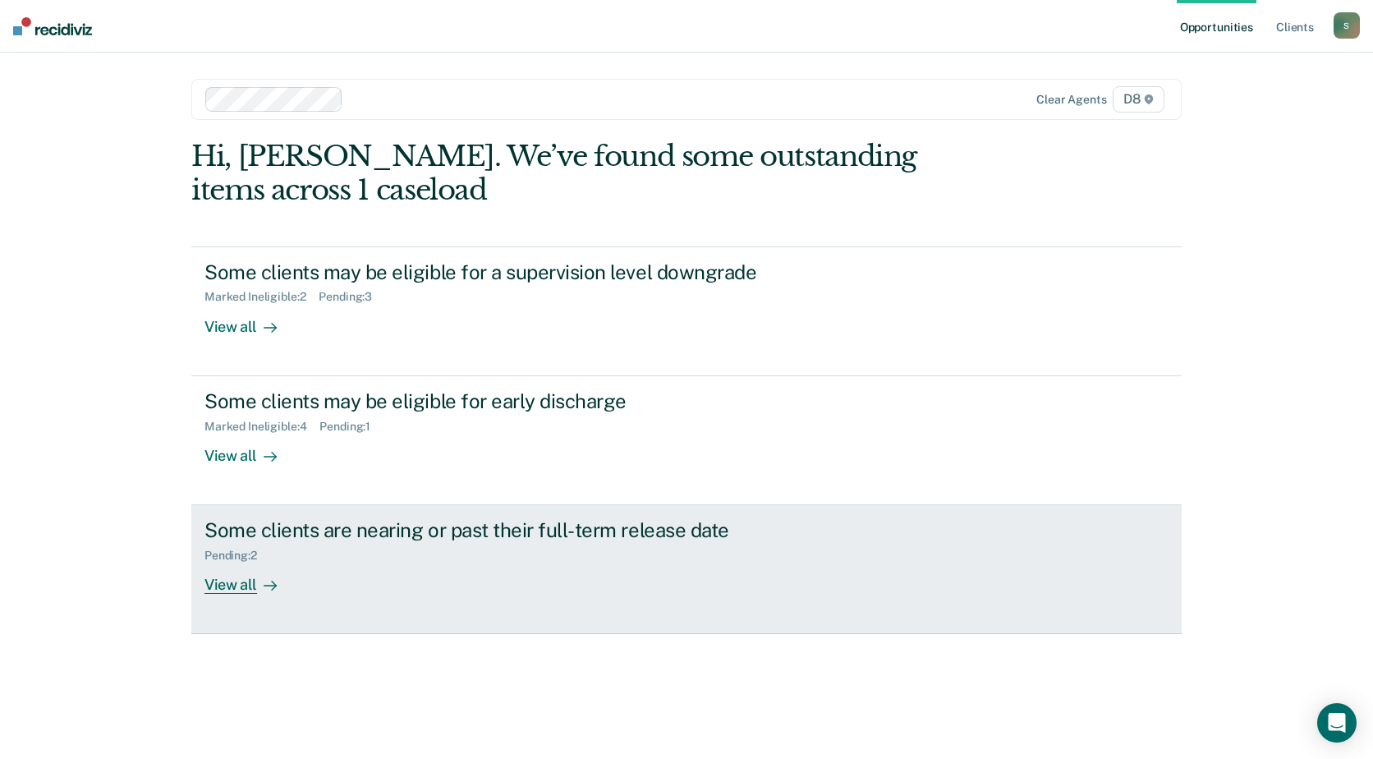
click at [222, 591] on div "View all" at bounding box center [251, 579] width 92 height 32
